Goal: Task Accomplishment & Management: Manage account settings

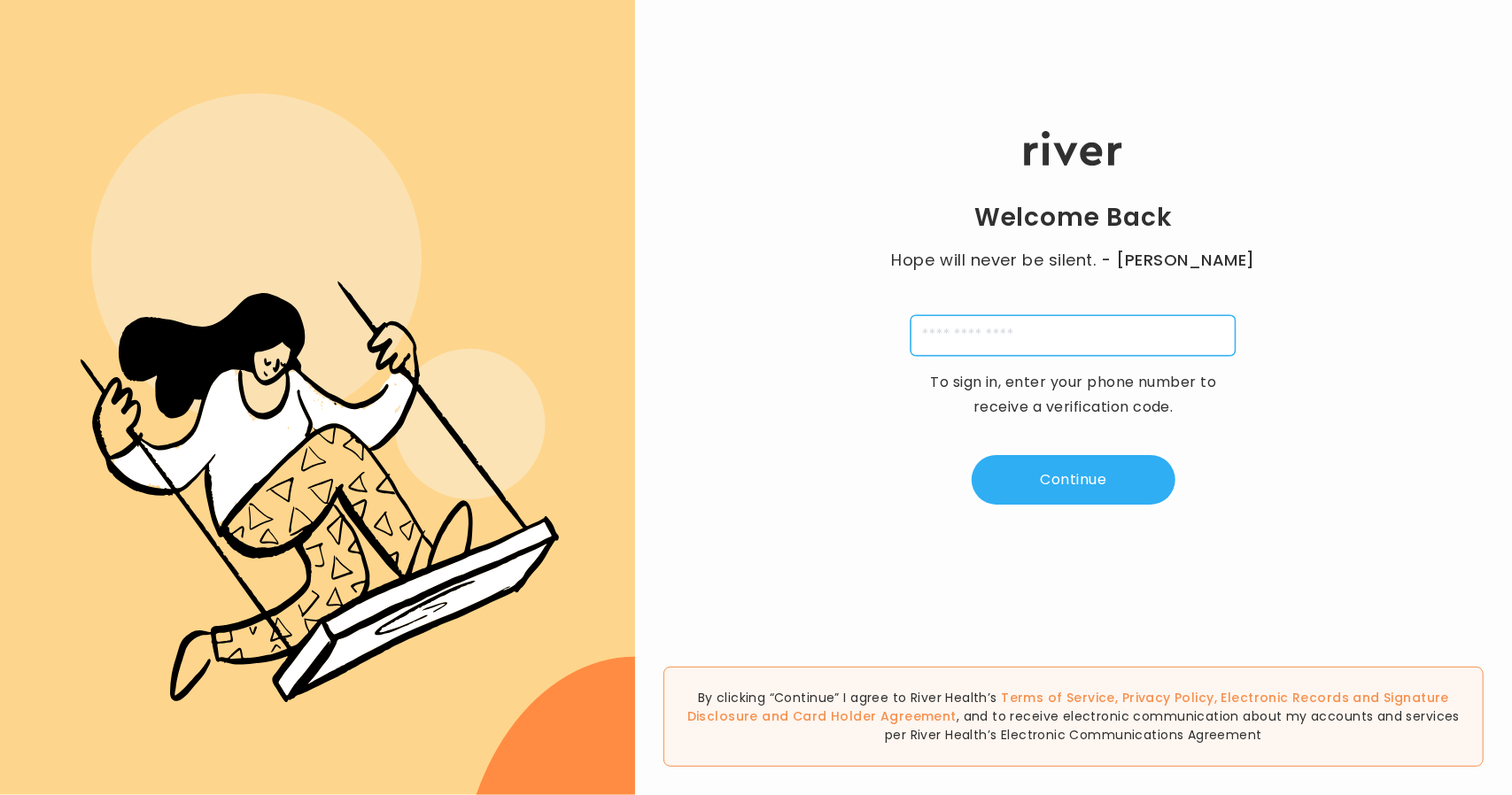
click at [995, 352] on input "tel" at bounding box center [1073, 335] width 325 height 41
type input "**********"
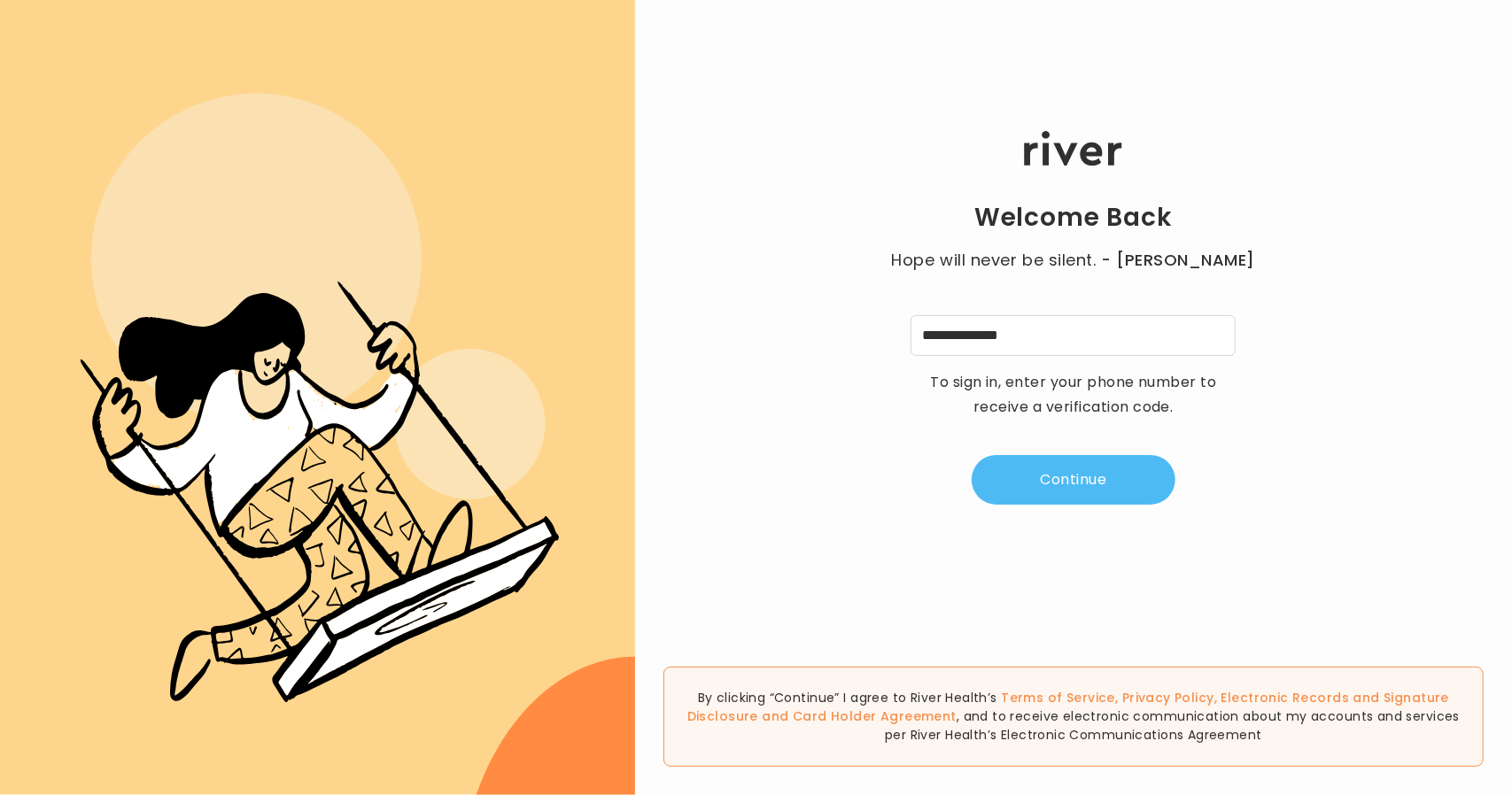
click at [1132, 475] on button "Continue" at bounding box center [1073, 480] width 204 height 50
click at [985, 341] on input "tel" at bounding box center [985, 335] width 41 height 41
type input "*"
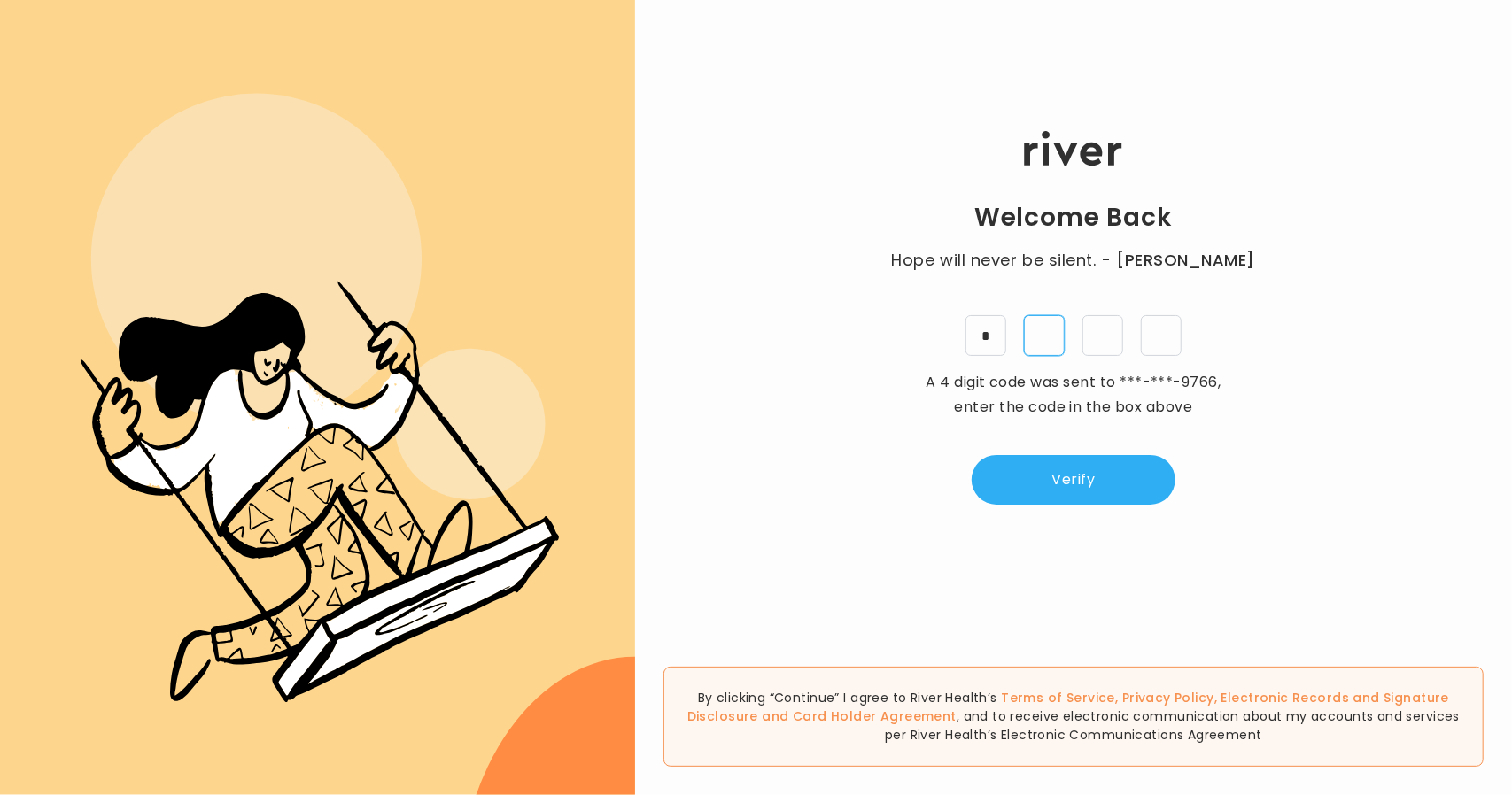
type input "*"
click at [1106, 497] on button "Verify" at bounding box center [1073, 480] width 204 height 50
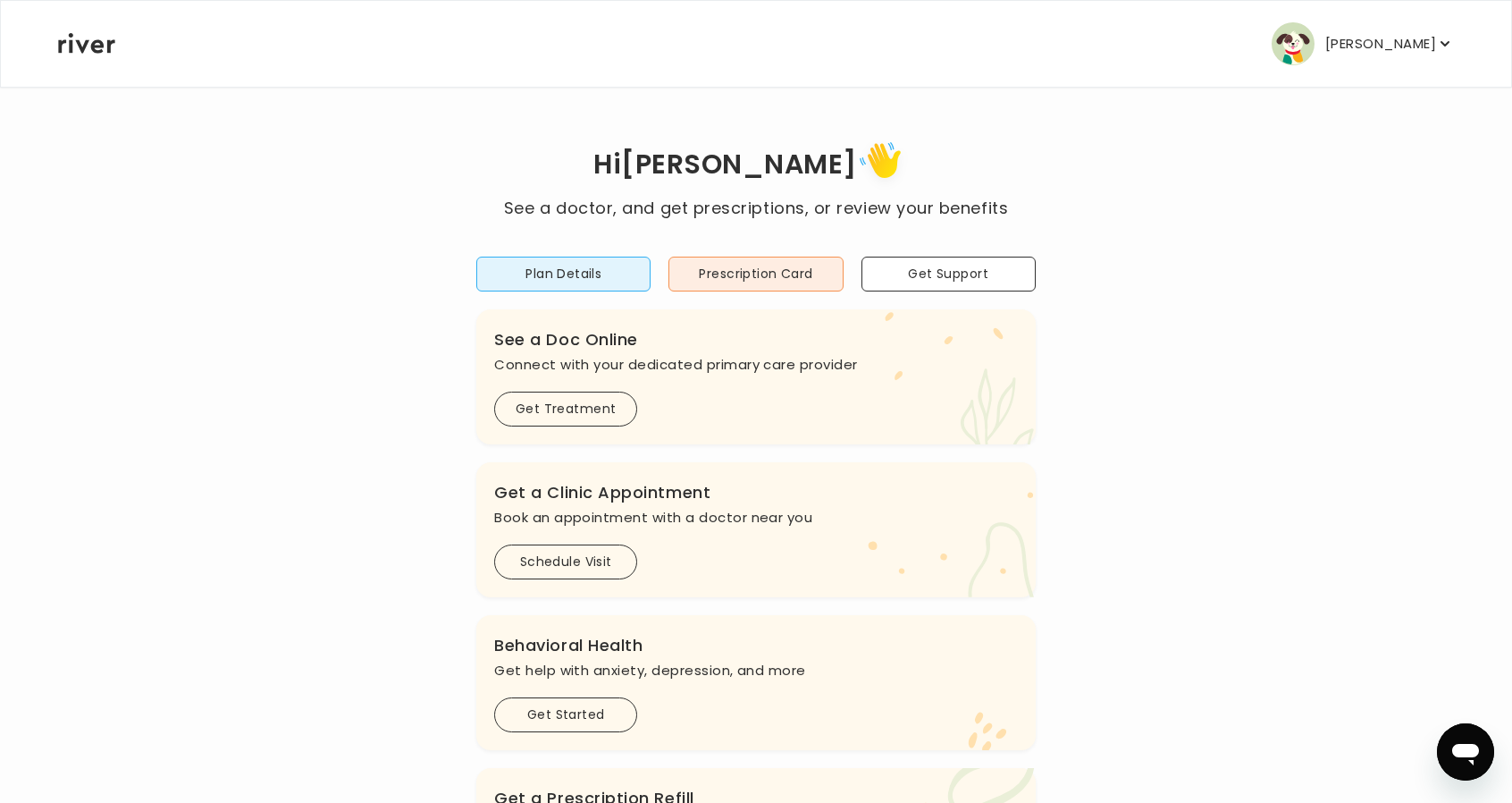
click at [1420, 44] on p "VERONICA BAILEY" at bounding box center [1380, 43] width 111 height 25
click at [1355, 46] on p "VERONICA BAILEY" at bounding box center [1380, 43] width 111 height 25
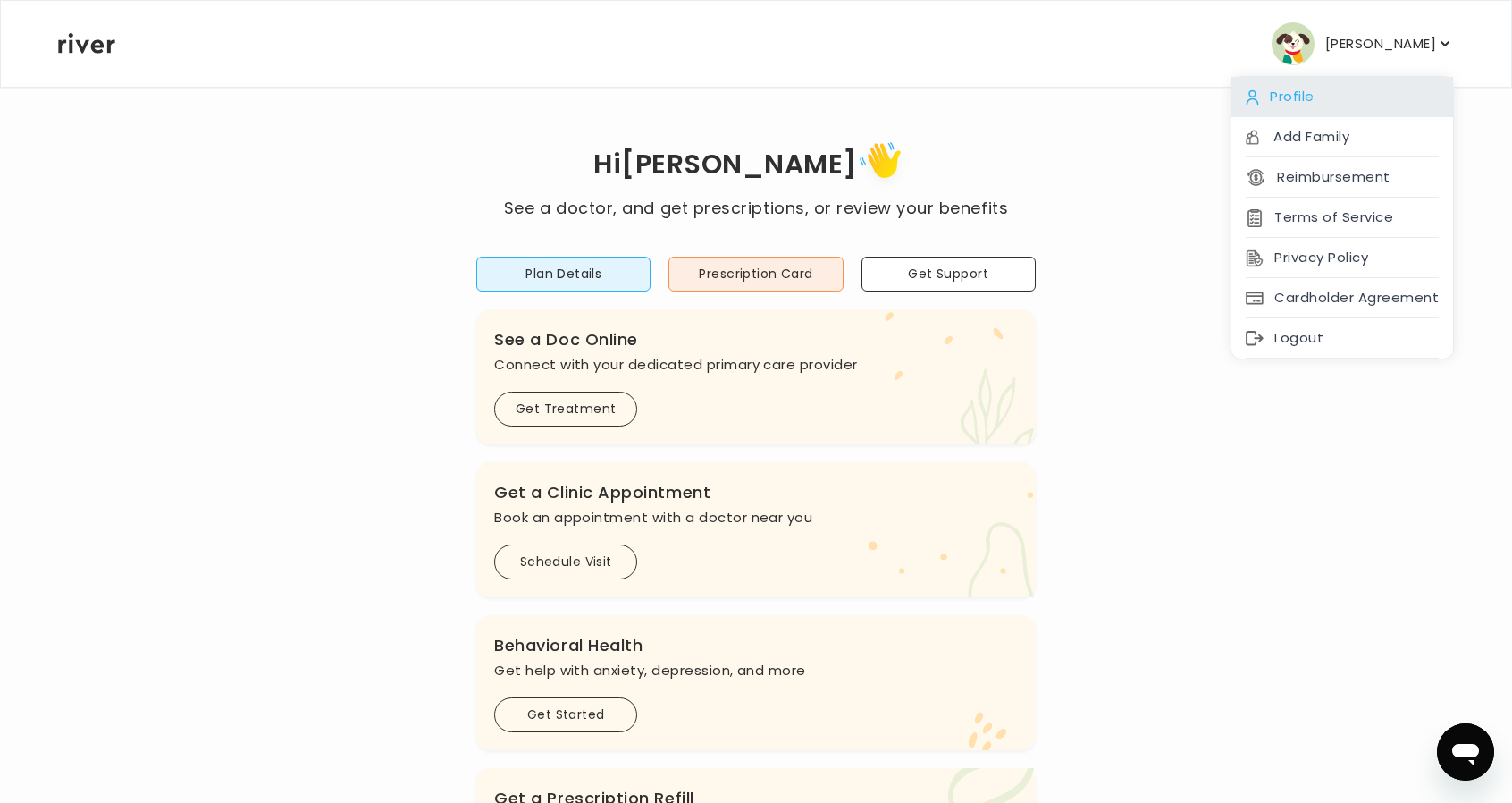
click at [1340, 103] on div "Profile" at bounding box center [1342, 97] width 221 height 40
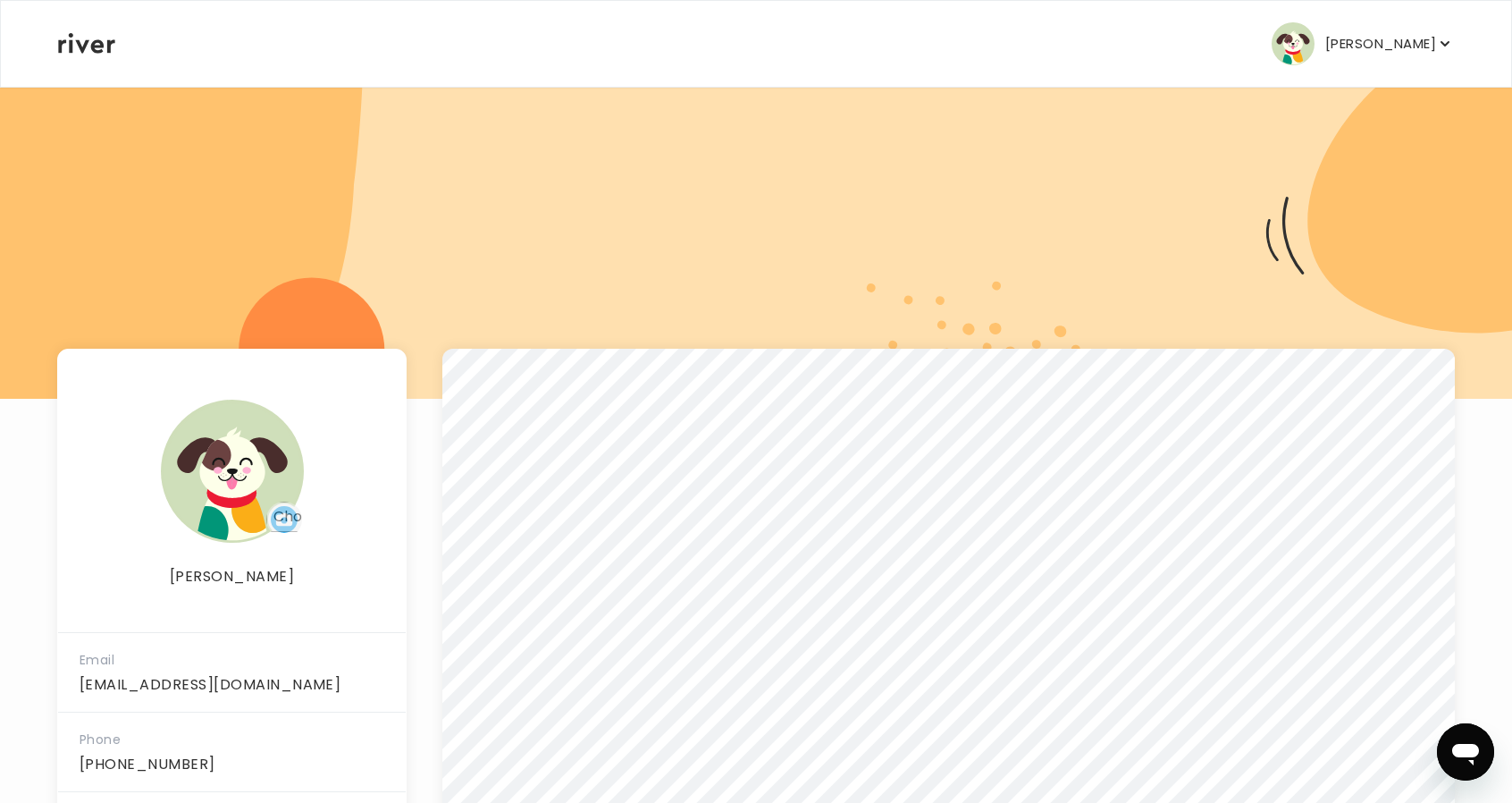
click at [1339, 38] on p "VERONICA BAILEY" at bounding box center [1380, 43] width 111 height 25
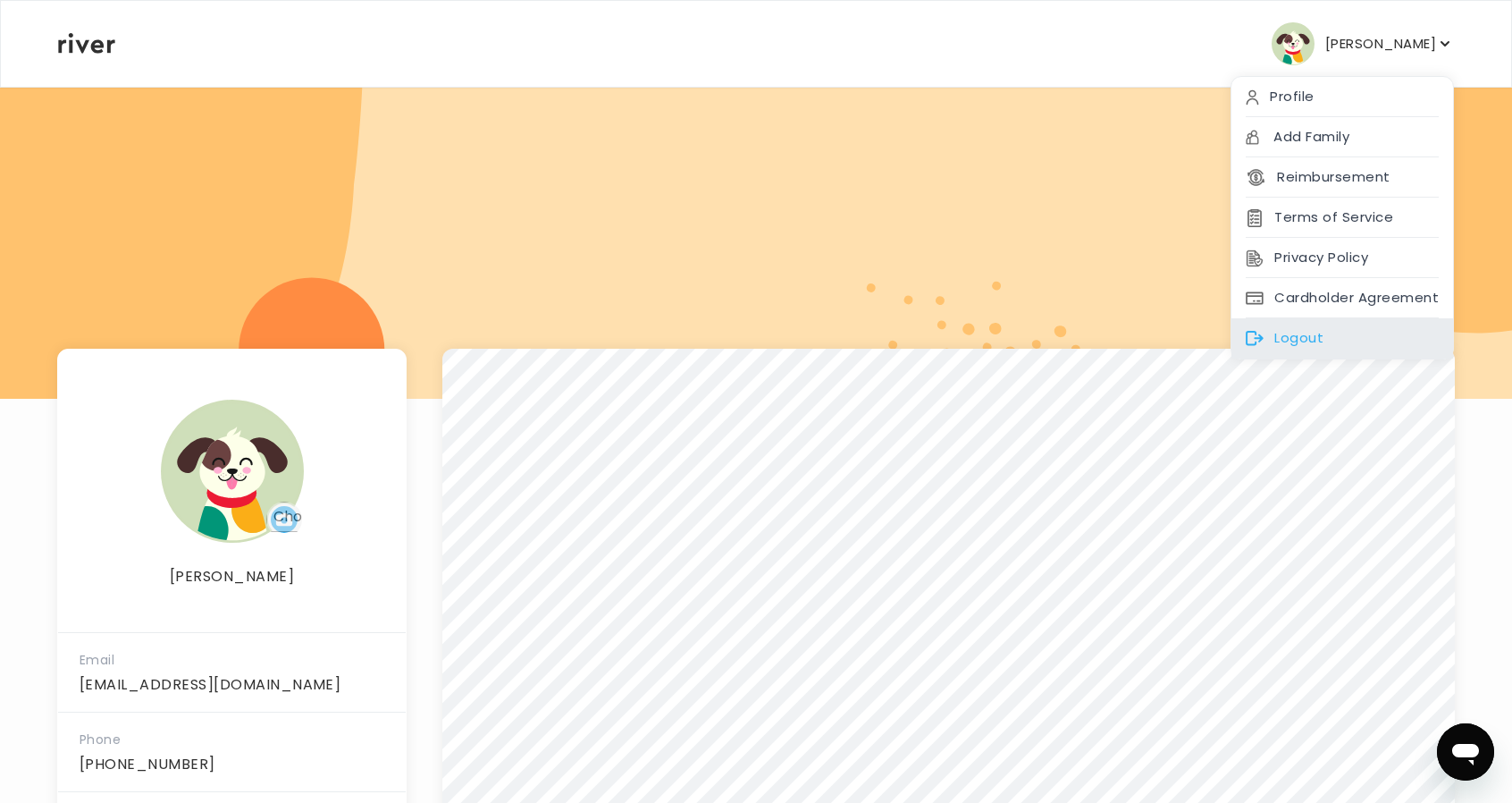
click at [1349, 342] on div "Logout" at bounding box center [1342, 339] width 221 height 40
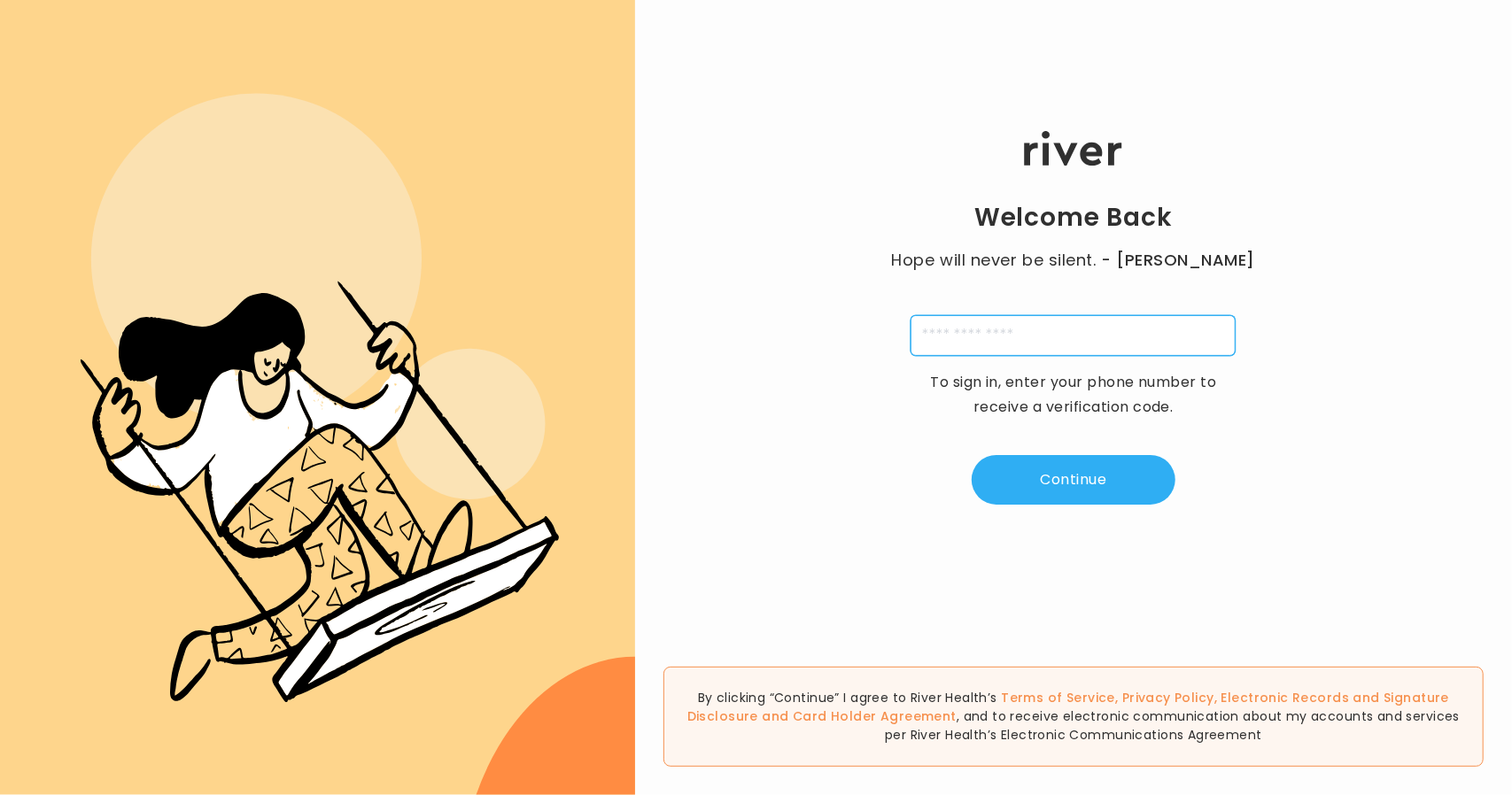
click at [1004, 352] on input "tel" at bounding box center [1073, 335] width 325 height 41
click at [929, 332] on input "tel" at bounding box center [1073, 335] width 325 height 41
type input "**********"
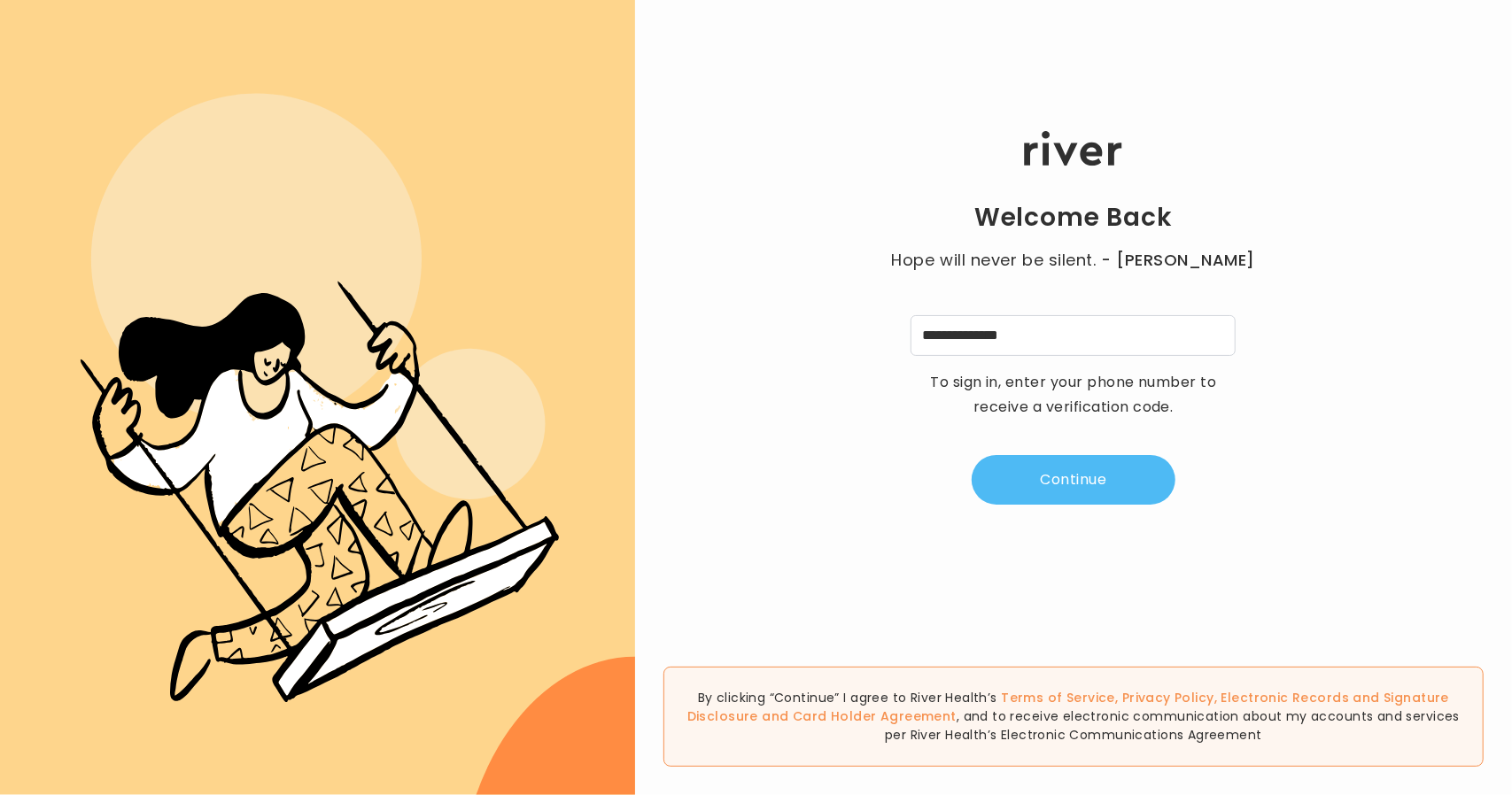
click at [997, 482] on button "Continue" at bounding box center [1073, 480] width 204 height 50
click at [983, 341] on input "tel" at bounding box center [985, 335] width 41 height 41
type input "*"
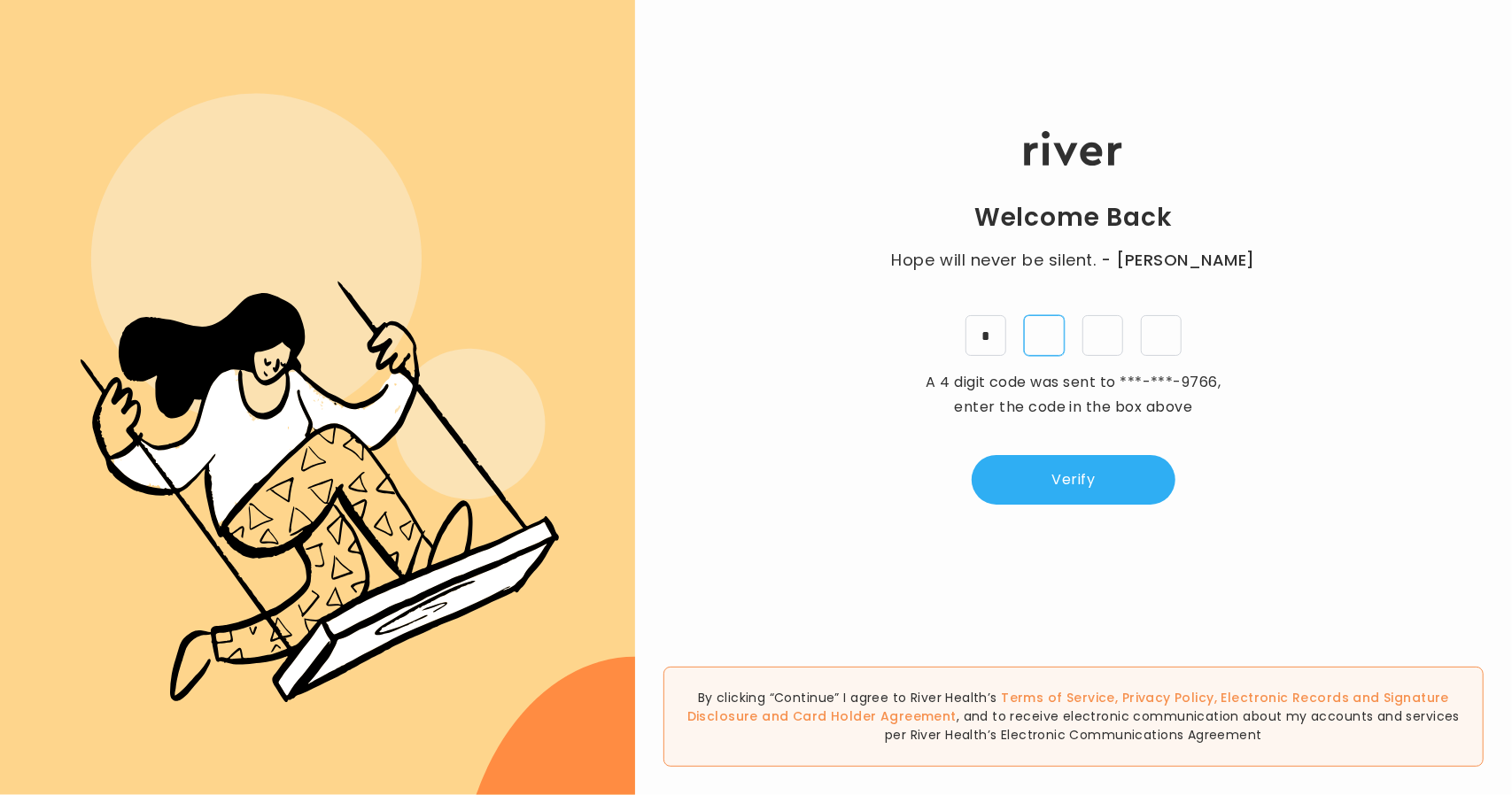
type input "*"
click at [1006, 486] on button "Verify" at bounding box center [1073, 480] width 204 height 50
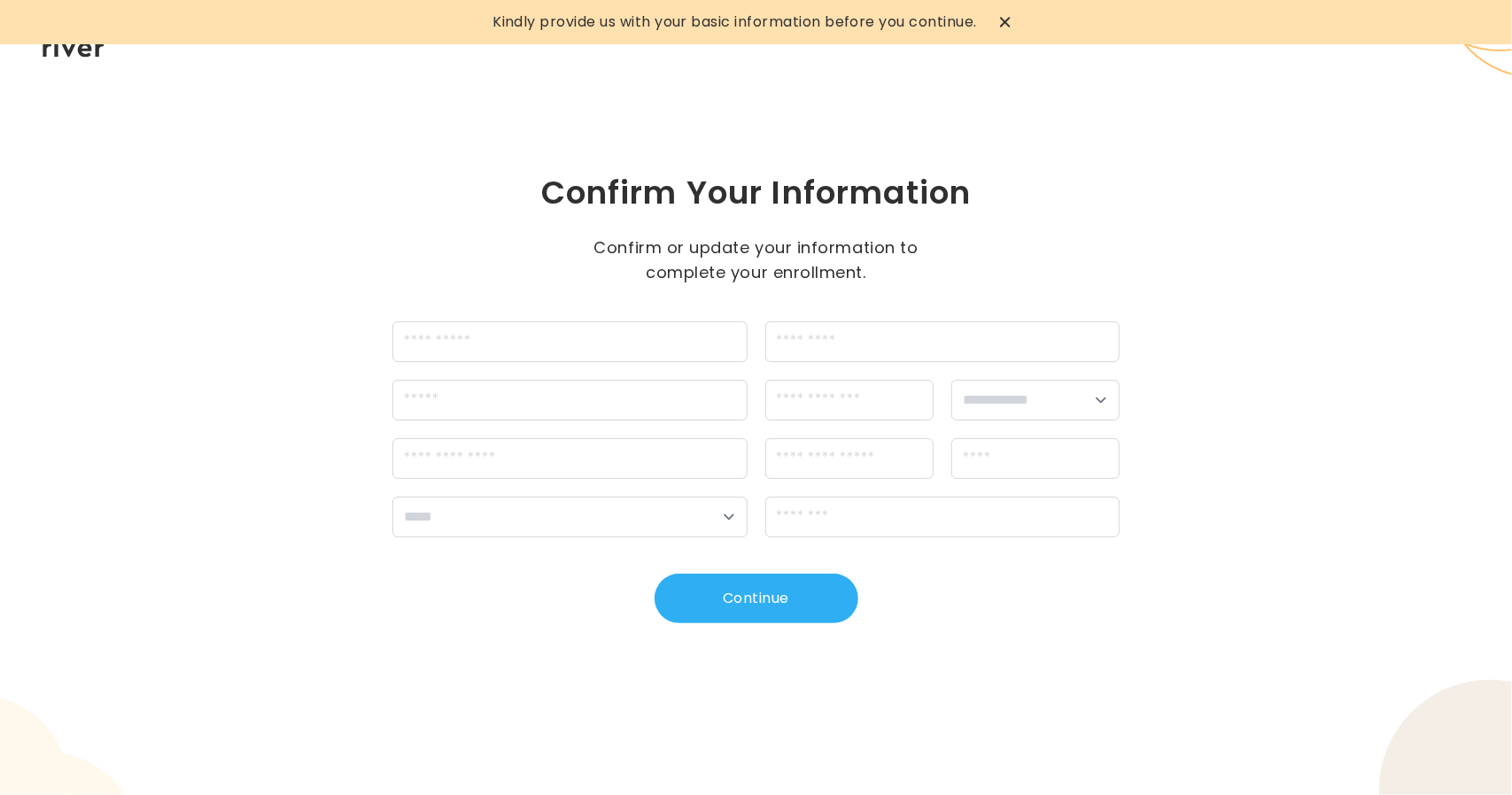
click at [1008, 22] on icon at bounding box center [1005, 23] width 11 height 11
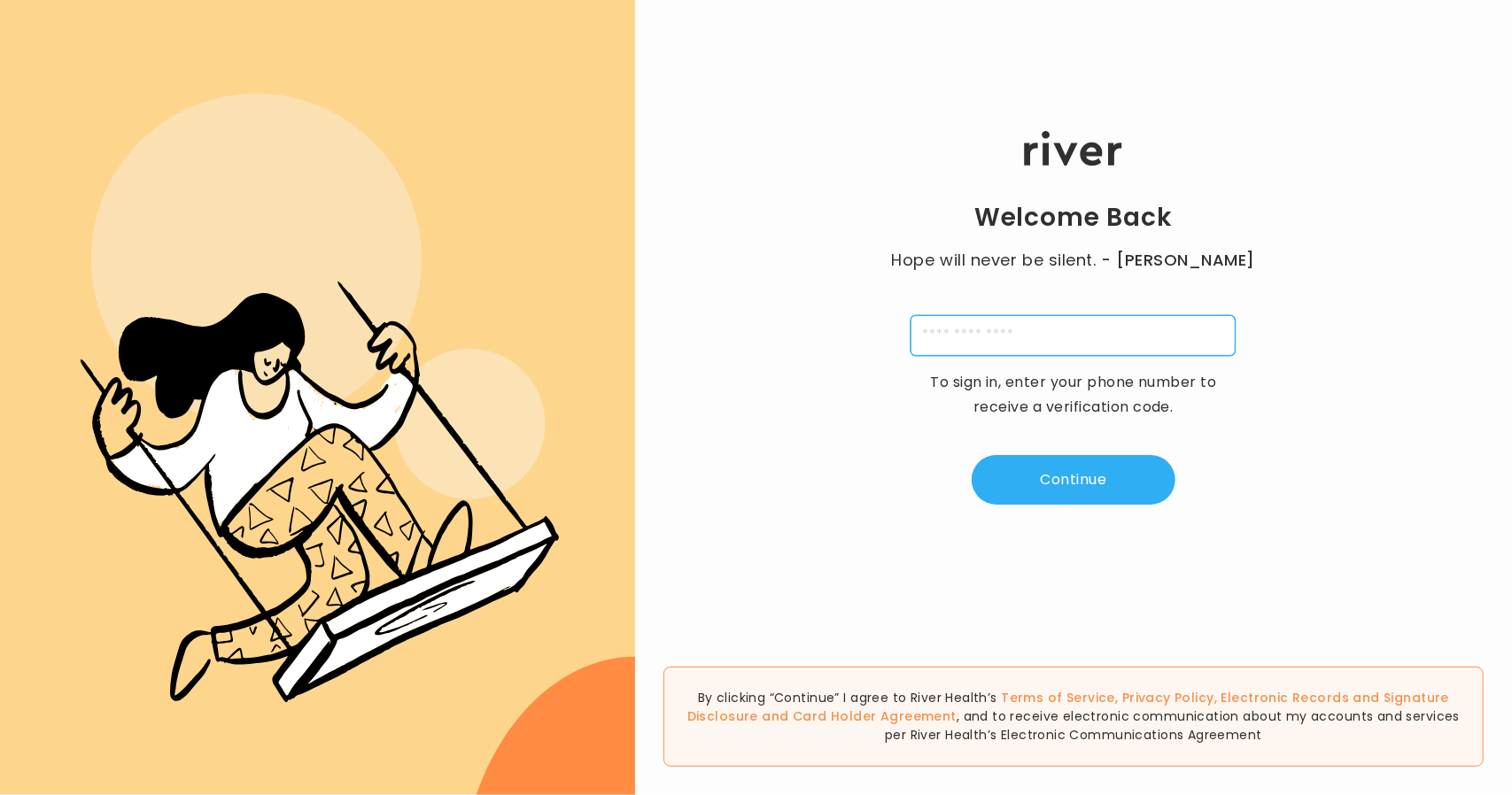
click at [1002, 328] on input "tel" at bounding box center [1073, 335] width 325 height 41
type input "**********"
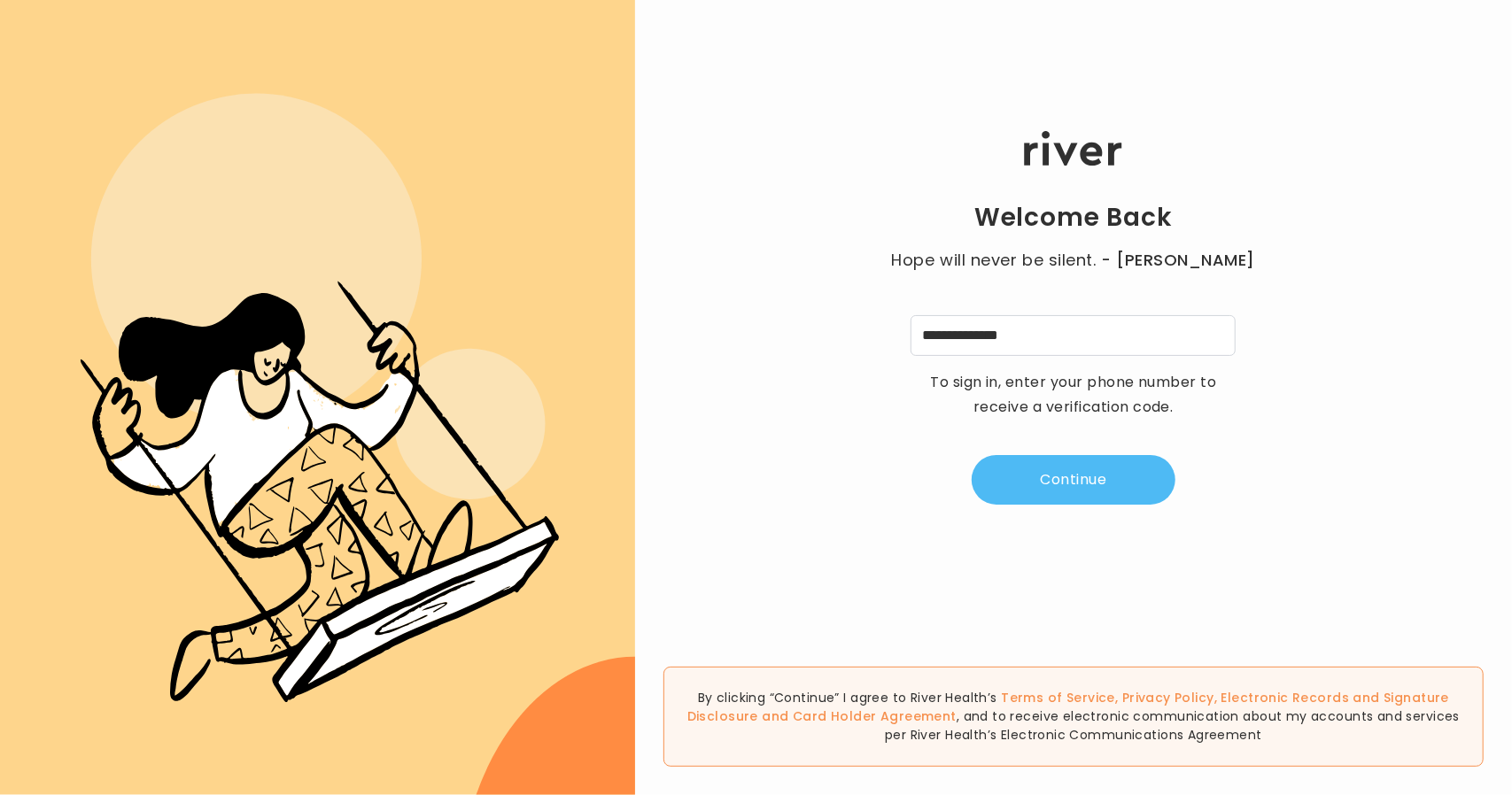
click at [1061, 473] on button "Continue" at bounding box center [1073, 480] width 204 height 50
click at [998, 341] on input "tel" at bounding box center [985, 335] width 41 height 41
type input "*"
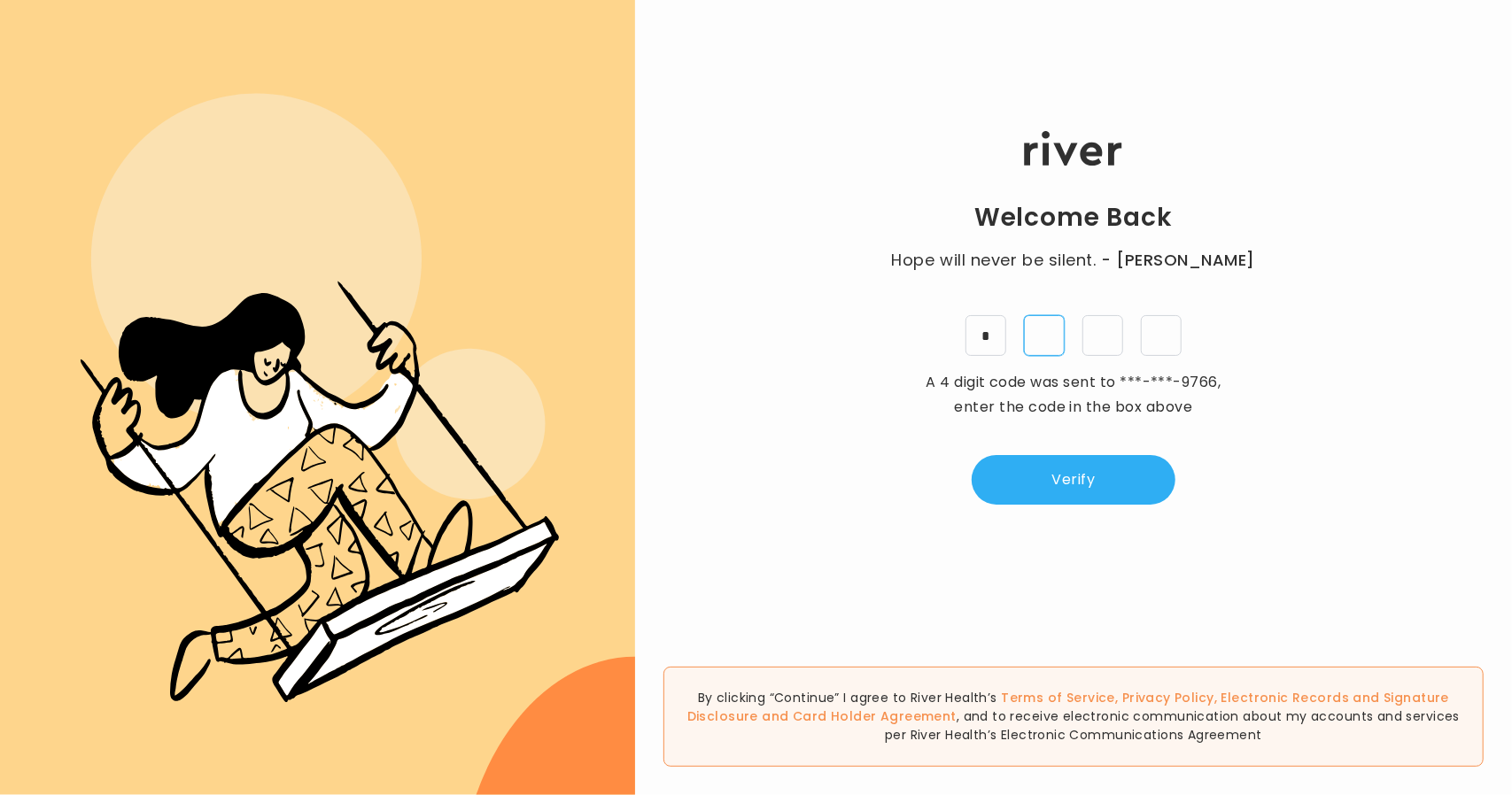
type input "*"
drag, startPoint x: 1047, startPoint y: 468, endPoint x: 979, endPoint y: 448, distance: 70.9
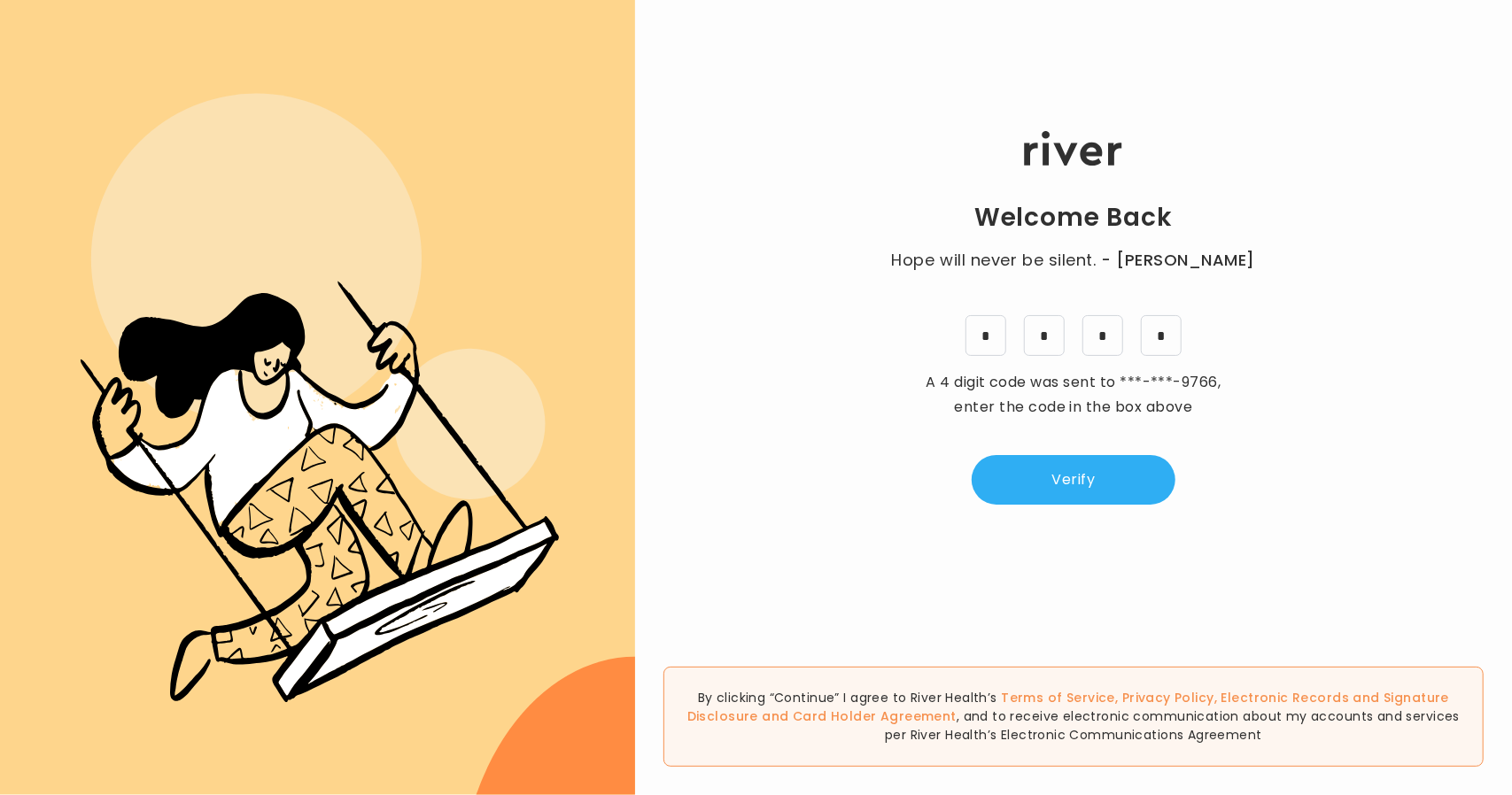
click at [1047, 468] on button "Verify" at bounding box center [1073, 480] width 204 height 50
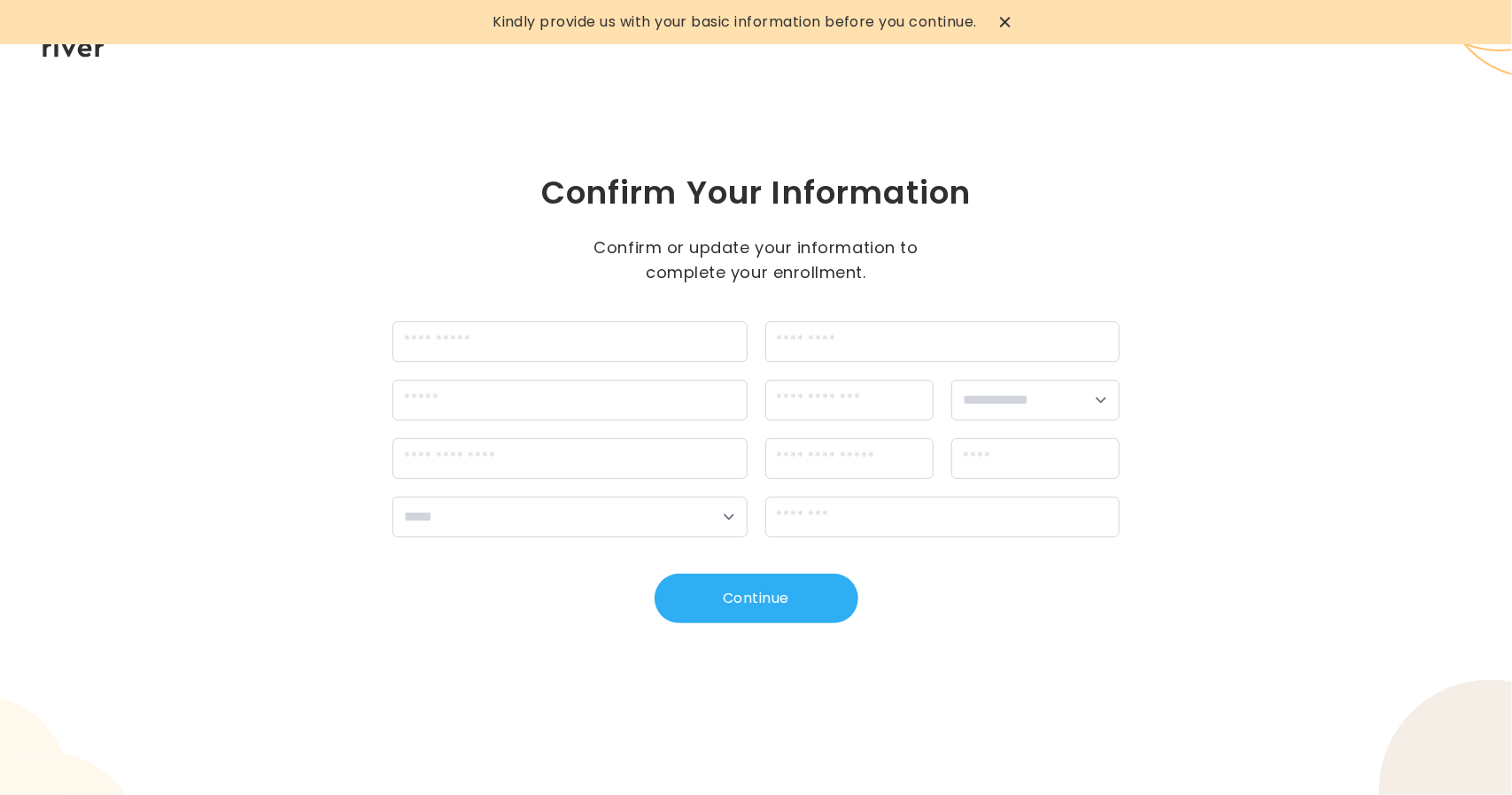
click at [1010, 20] on icon at bounding box center [1004, 22] width 10 height 10
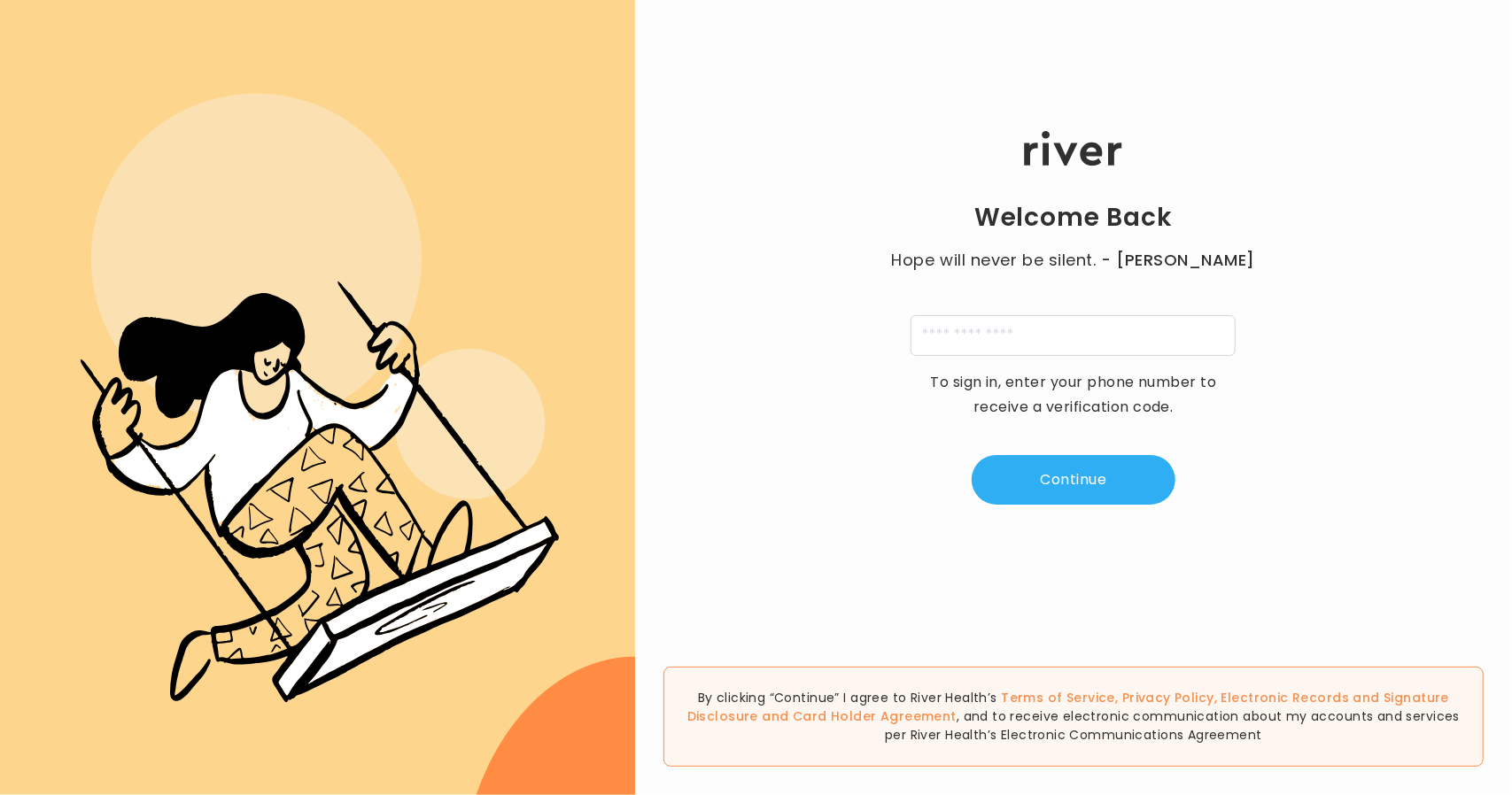
click at [1075, 334] on div "Welcome Back Hope will never be silent. - [PERSON_NAME] To sign in, enter your …" at bounding box center [1073, 318] width 877 height 477
click at [1074, 333] on input "tel" at bounding box center [1073, 335] width 325 height 41
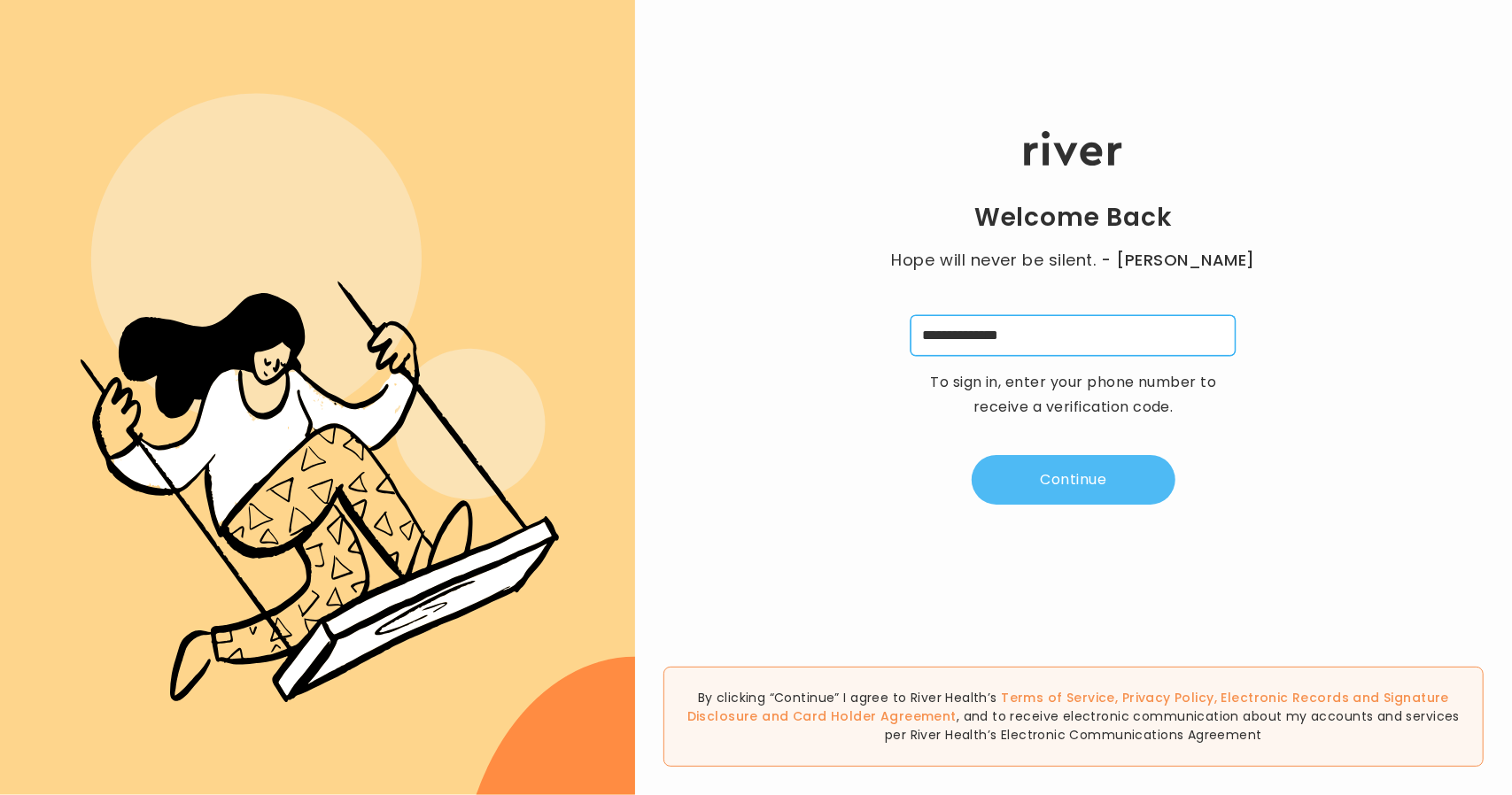
type input "**********"
click at [1059, 468] on button "Continue" at bounding box center [1073, 480] width 204 height 50
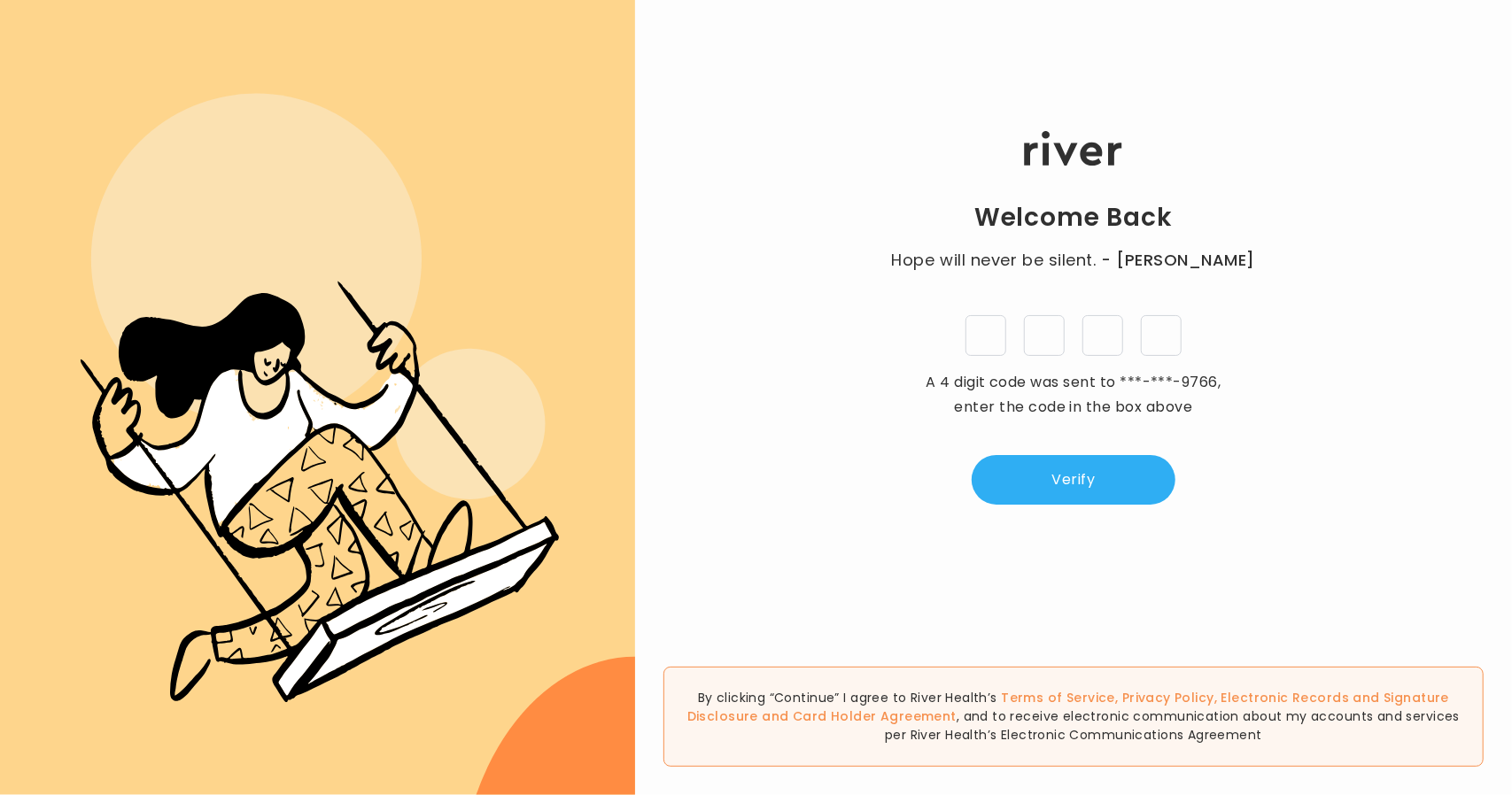
type input "*"
click at [1048, 509] on div "Welcome Back Hope will never be silent. - [PERSON_NAME] * * * * A 4 digit code …" at bounding box center [1073, 318] width 877 height 477
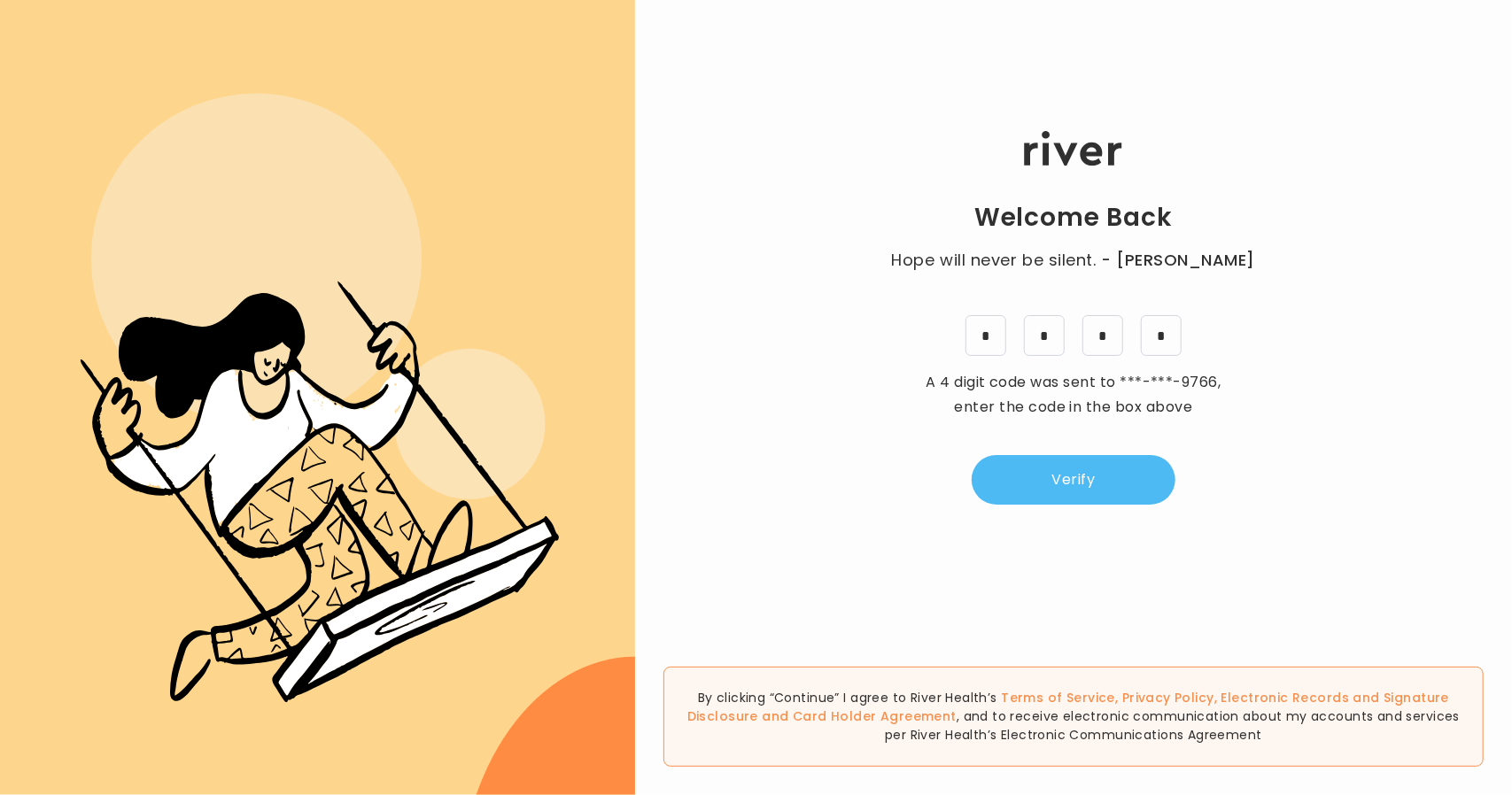
click at [1023, 463] on button "Verify" at bounding box center [1073, 480] width 204 height 50
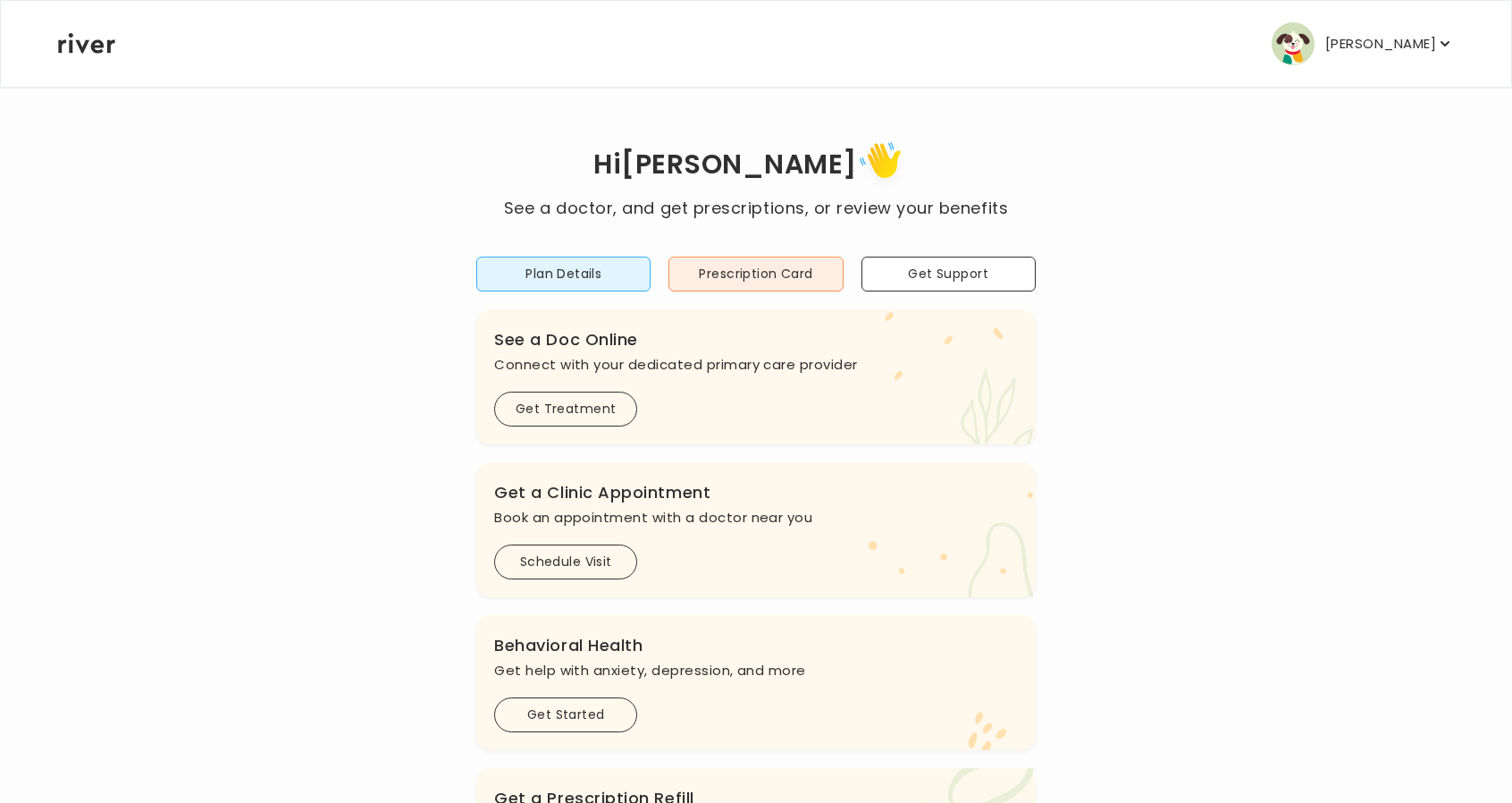
click at [1399, 41] on p "[PERSON_NAME]" at bounding box center [1380, 43] width 111 height 25
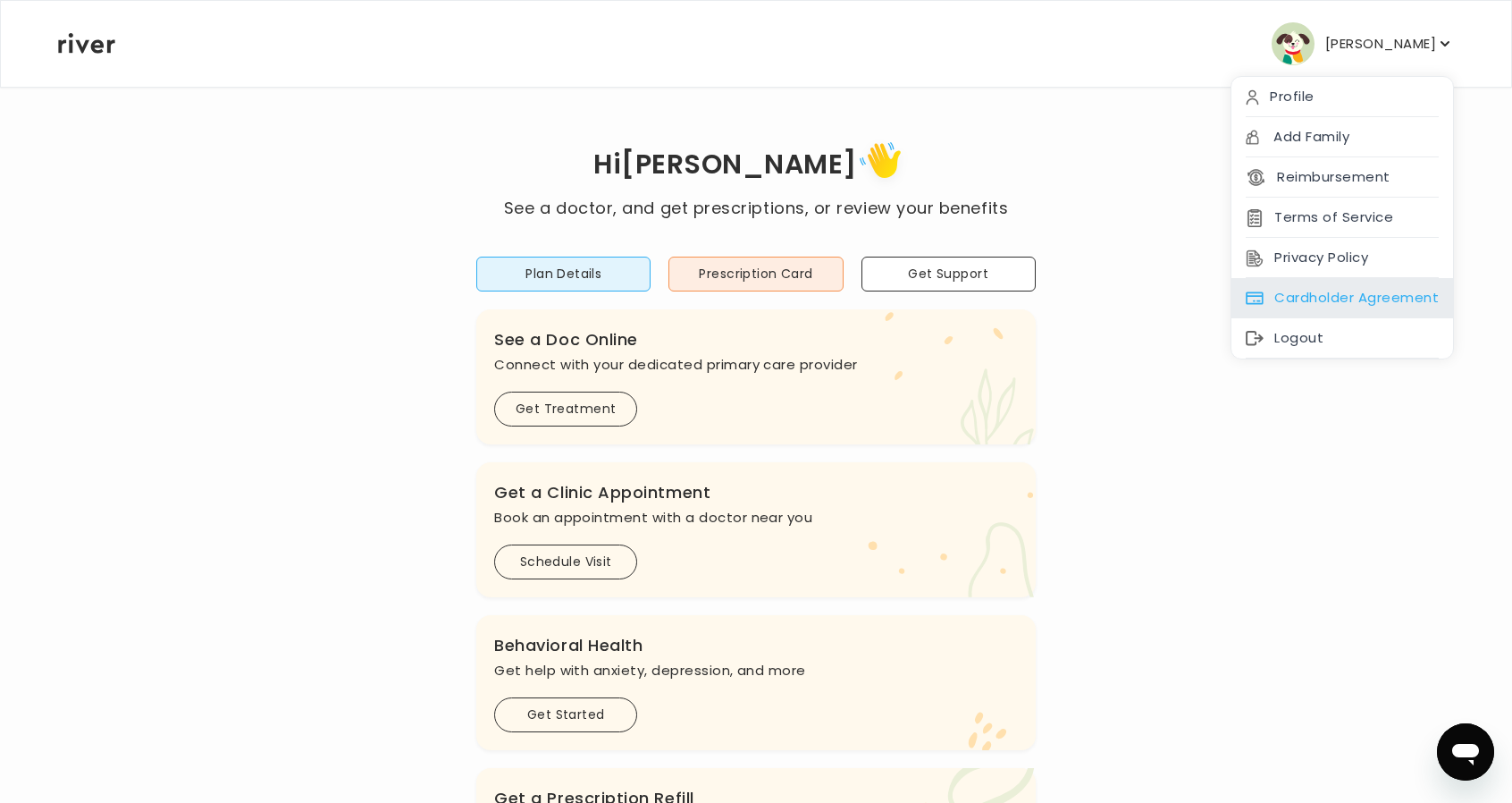
click at [1344, 308] on div "Cardholder Agreement" at bounding box center [1342, 298] width 221 height 40
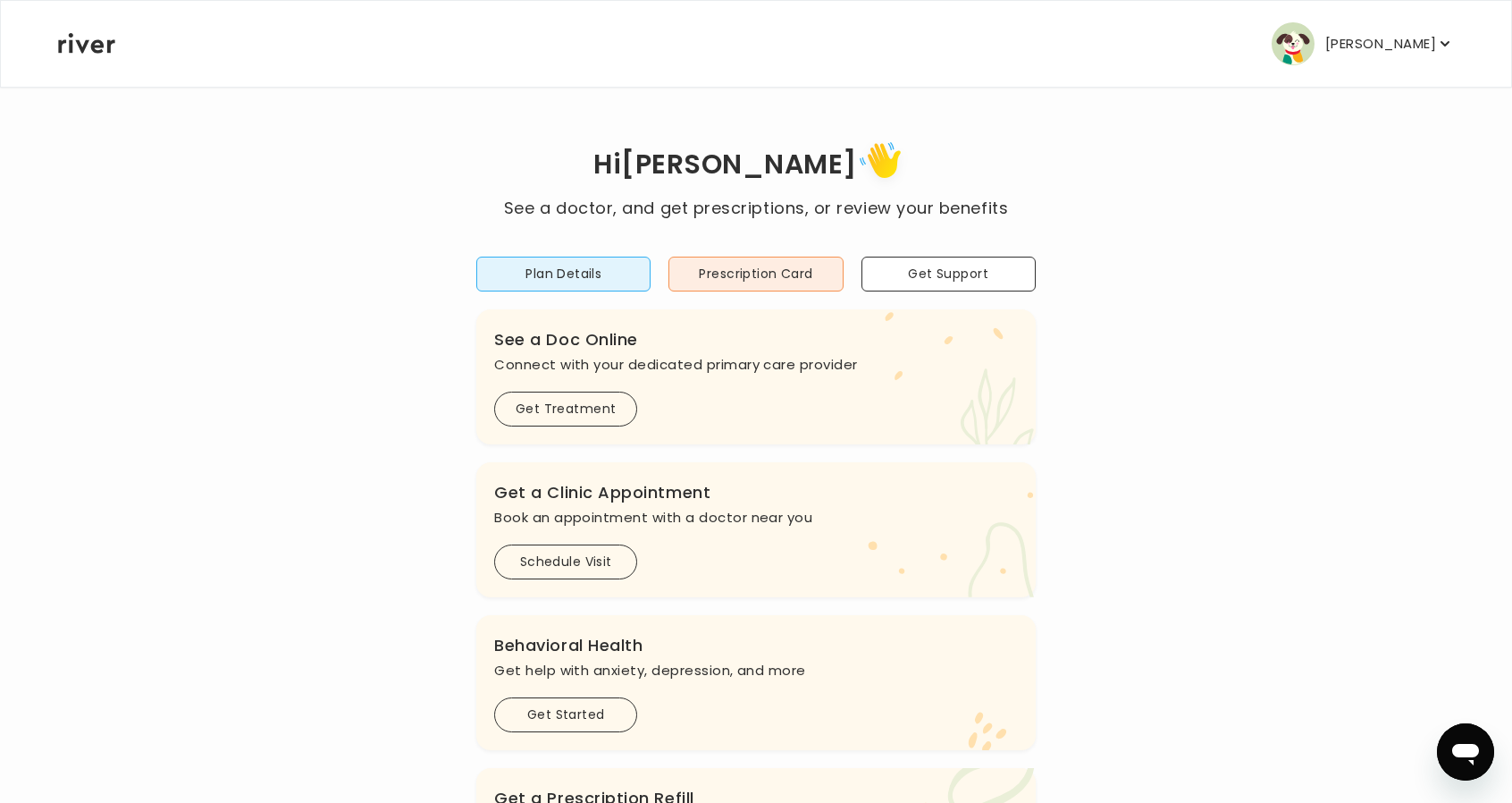
click at [1366, 48] on p "VERONICA BAILEY" at bounding box center [1380, 43] width 111 height 25
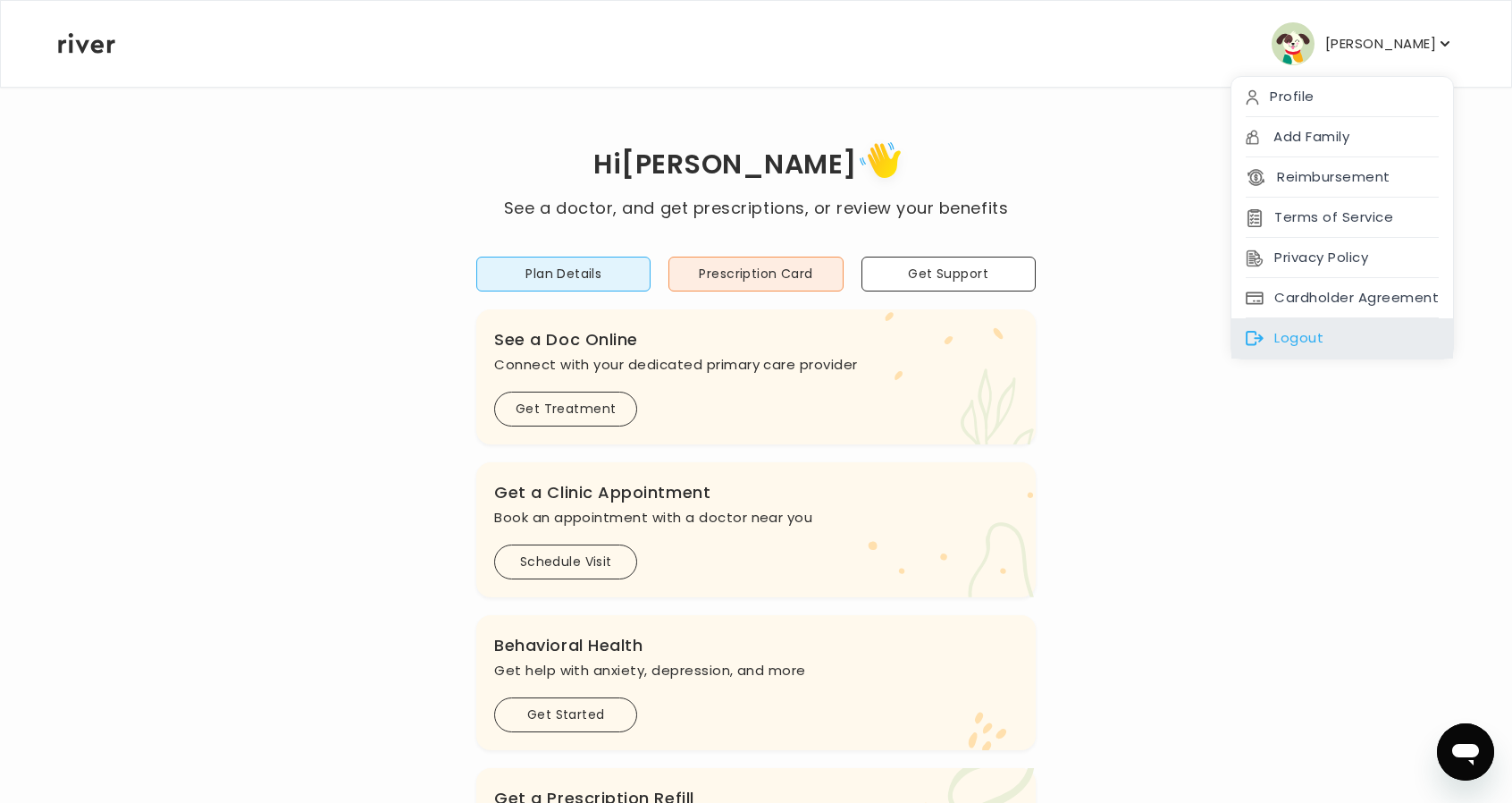
click at [1327, 324] on div "Logout" at bounding box center [1342, 339] width 221 height 40
